Goal: Transaction & Acquisition: Purchase product/service

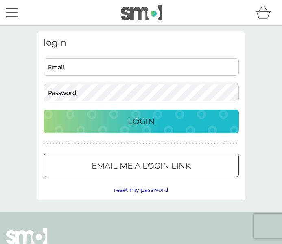
type input "[EMAIL_ADDRESS][DOMAIN_NAME]"
click at [86, 119] on div "Login" at bounding box center [141, 121] width 179 height 13
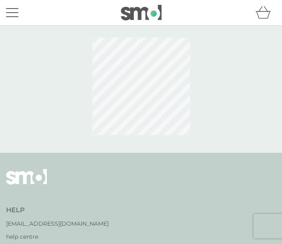
click at [32, 142] on div at bounding box center [141, 89] width 282 height 127
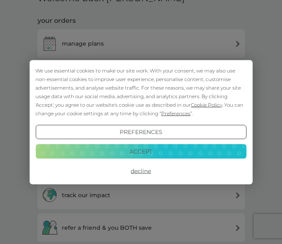
click at [123, 155] on button "Accept" at bounding box center [140, 151] width 211 height 15
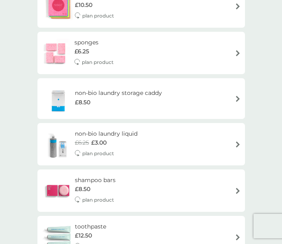
scroll to position [1079, 0]
click at [147, 144] on div "non-bio laundry liquid £6.25 £3.00 plan product" at bounding box center [141, 144] width 199 height 30
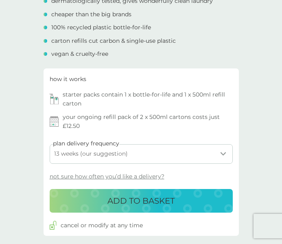
scroll to position [282, 0]
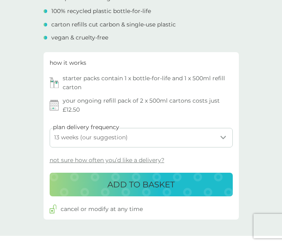
click at [101, 139] on select "1 week 2 weeks 3 weeks 4 weeks 5 weeks 6 weeks 7 weeks 8 weeks 9 weeks 10 weeks…" at bounding box center [141, 138] width 183 height 20
select select "182"
click at [50, 128] on select "1 week 2 weeks 3 weeks 4 weeks 5 weeks 6 weeks 7 weeks 8 weeks 9 weeks 10 weeks…" at bounding box center [141, 138] width 183 height 20
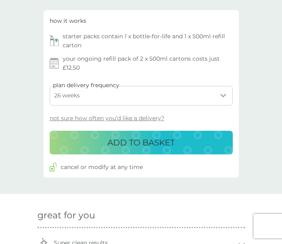
scroll to position [322, 0]
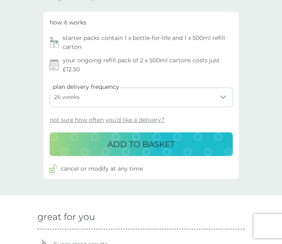
click at [148, 144] on p "ADD TO BASKET" at bounding box center [140, 144] width 67 height 13
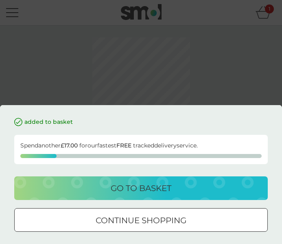
click at [114, 187] on p "go to basket" at bounding box center [141, 187] width 61 height 13
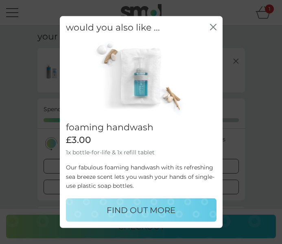
click at [215, 25] on icon "close" at bounding box center [213, 27] width 7 height 7
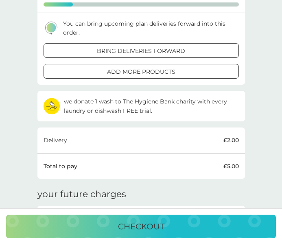
scroll to position [111, 0]
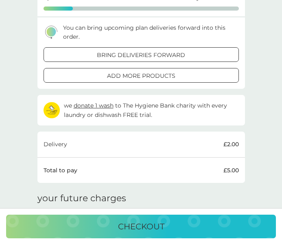
click at [133, 75] on div at bounding box center [131, 75] width 6 height 6
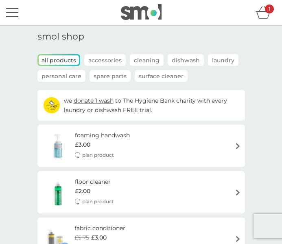
click at [260, 17] on icon "basket" at bounding box center [263, 12] width 15 height 13
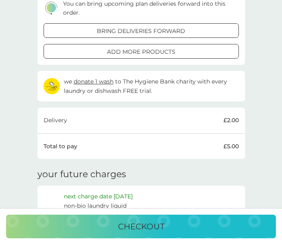
scroll to position [135, 0]
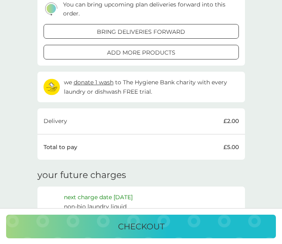
click at [120, 227] on p "checkout" at bounding box center [141, 226] width 46 height 13
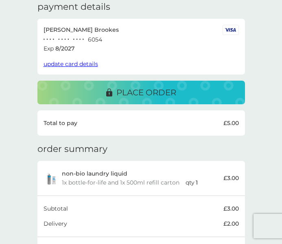
scroll to position [118, 0]
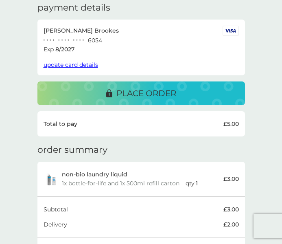
click at [122, 91] on p "place order" at bounding box center [146, 93] width 60 height 13
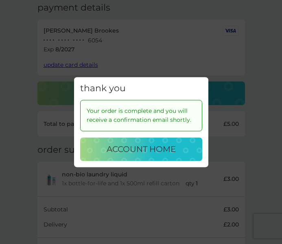
click at [145, 147] on p "account home" at bounding box center [141, 148] width 69 height 13
